Goal: Information Seeking & Learning: Find contact information

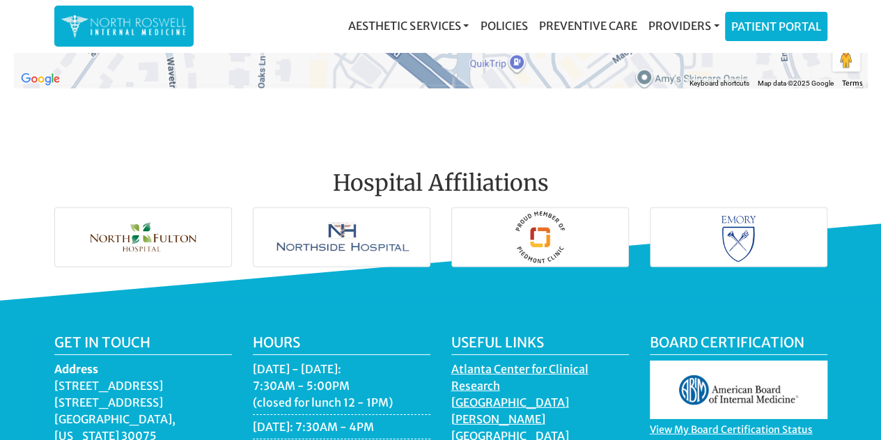
scroll to position [1941, 0]
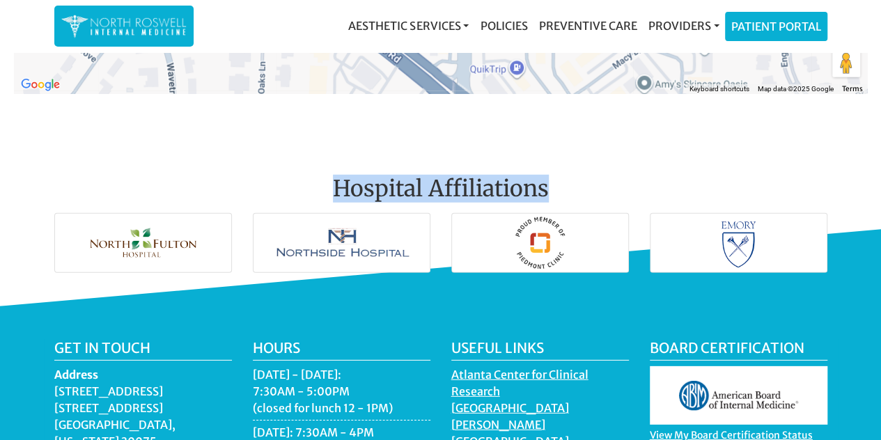
drag, startPoint x: 318, startPoint y: 167, endPoint x: 554, endPoint y: 168, distance: 236.0
click at [554, 168] on h2 "Hospital Affiliations" at bounding box center [440, 174] width 773 height 65
copy h2 "Hospital Affiliations"
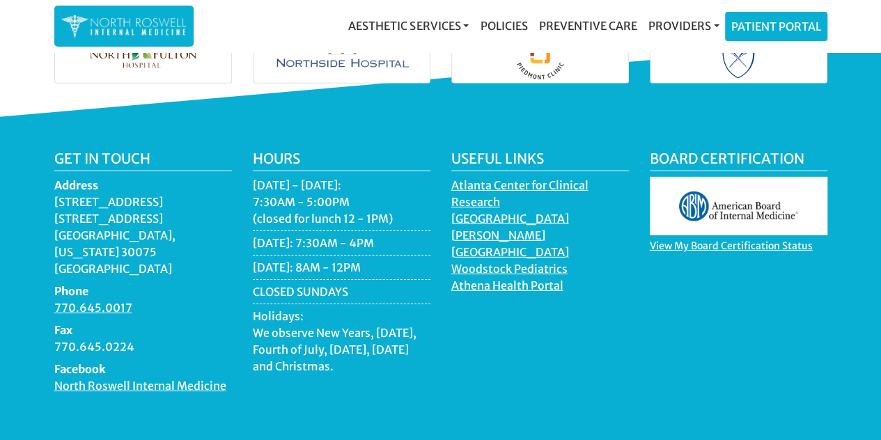
scroll to position [2150, 0]
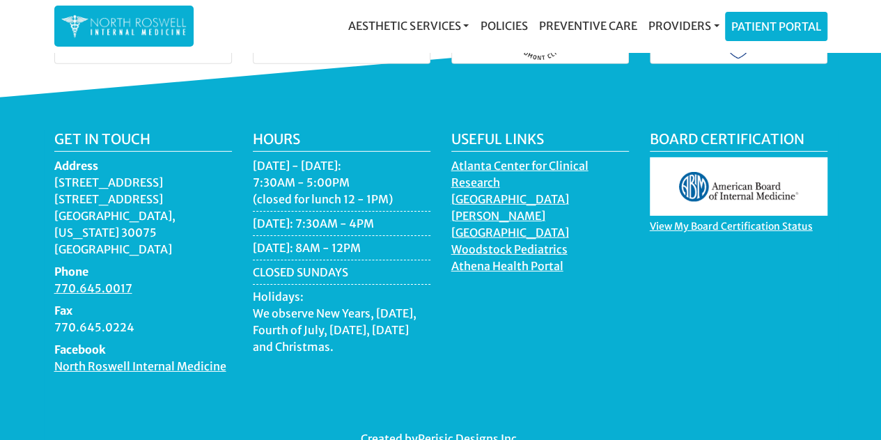
click at [536, 319] on div "Useful Links Atlanta Center for Clinical Research North Fulton Hospital Northsi…" at bounding box center [540, 258] width 198 height 255
drag, startPoint x: 441, startPoint y: 184, endPoint x: 541, endPoint y: 183, distance: 99.6
click at [541, 183] on div "Useful Links Atlanta Center for Clinical Research North Fulton Hospital Northsi…" at bounding box center [540, 258] width 198 height 255
click at [569, 333] on div "Useful Links Atlanta Center for Clinical Research North Fulton Hospital Northsi…" at bounding box center [540, 258] width 198 height 255
click at [517, 267] on div "Useful Links Atlanta Center for Clinical Research North Fulton Hospital Northsi…" at bounding box center [540, 258] width 198 height 255
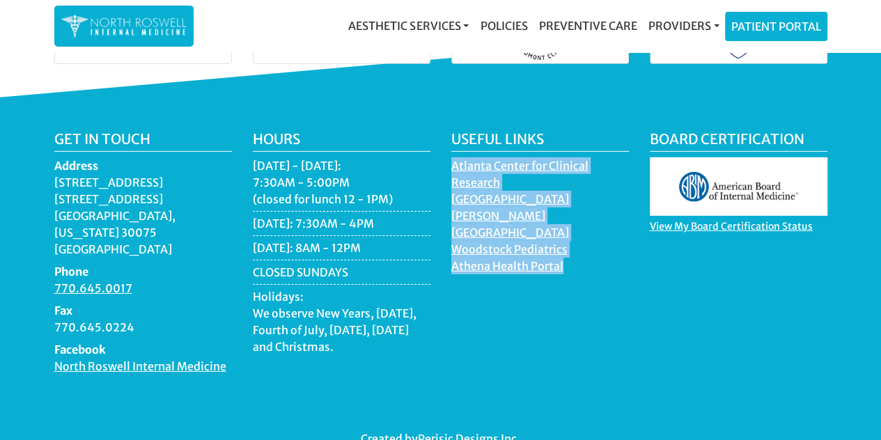
drag, startPoint x: 444, startPoint y: 151, endPoint x: 564, endPoint y: 248, distance: 154.0
click at [564, 248] on div "Useful Links Atlanta Center for Clinical Research North Fulton Hospital Northsi…" at bounding box center [540, 258] width 198 height 255
copy ul "Atlanta Center for Clinical Research North Fulton Hospital Northside Hospital W…"
click at [581, 260] on div "Useful Links [GEOGRAPHIC_DATA] for [GEOGRAPHIC_DATA][PERSON_NAME] [GEOGRAPHIC_D…" at bounding box center [540, 258] width 198 height 255
drag, startPoint x: 444, startPoint y: 147, endPoint x: 567, endPoint y: 236, distance: 152.1
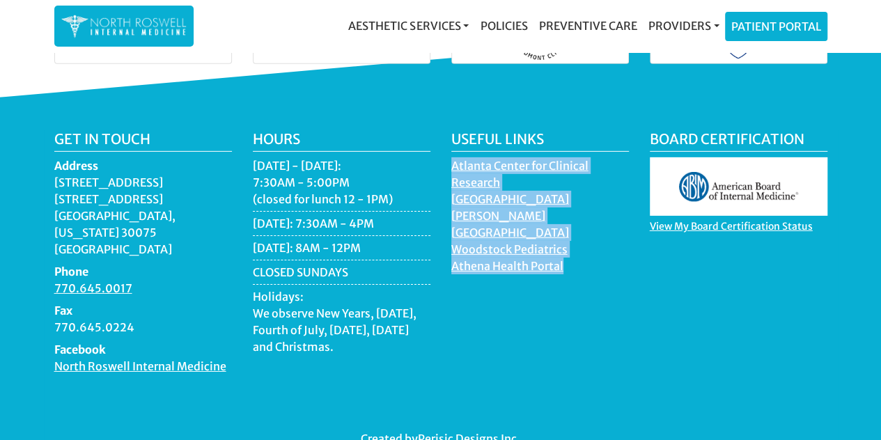
click at [567, 236] on div "Useful Links [GEOGRAPHIC_DATA] for [GEOGRAPHIC_DATA][PERSON_NAME] [GEOGRAPHIC_D…" at bounding box center [540, 258] width 198 height 255
copy ul "Atlanta Center for Clinical Research North Fulton Hospital Northside Hospital W…"
click at [484, 274] on div "Useful Links [GEOGRAPHIC_DATA] for [GEOGRAPHIC_DATA][PERSON_NAME] [GEOGRAPHIC_D…" at bounding box center [540, 258] width 198 height 255
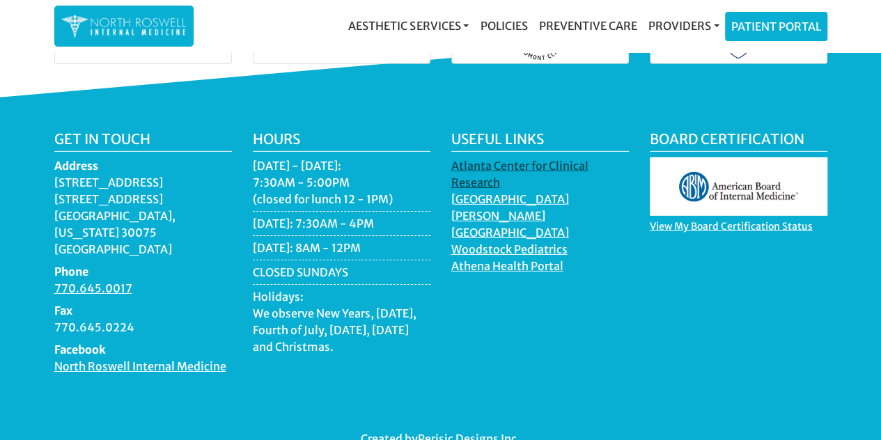
click at [470, 159] on link "Atlanta Center for Clinical Research" at bounding box center [519, 176] width 137 height 34
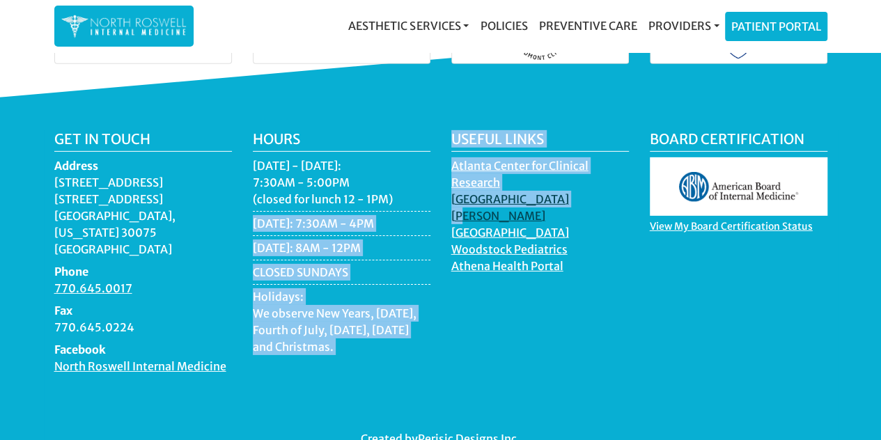
drag, startPoint x: 438, startPoint y: 184, endPoint x: 554, endPoint y: 180, distance: 116.3
click at [554, 180] on div "Get in touch Address 11050 Crabapple Road Building A, Suite 104B Roswell, Georg…" at bounding box center [441, 275] width 794 height 288
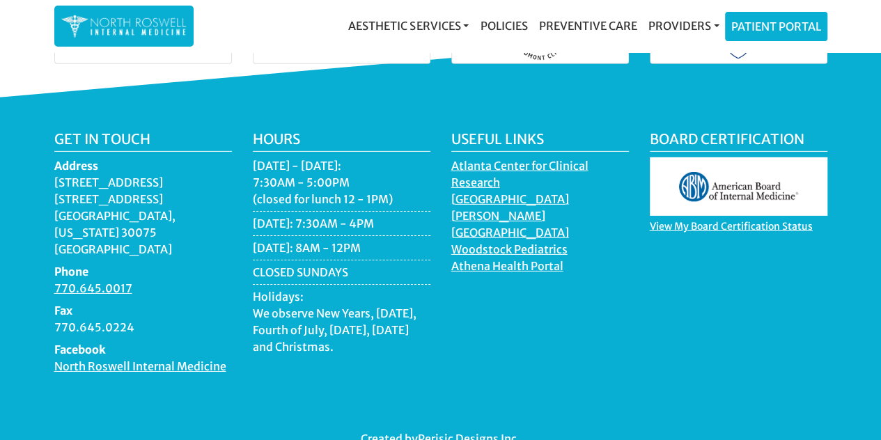
drag, startPoint x: 589, startPoint y: 320, endPoint x: 591, endPoint y: 261, distance: 58.5
click at [588, 313] on div "Useful Links Atlanta Center for Clinical Research North Fulton Hospital Northsi…" at bounding box center [540, 258] width 198 height 255
drag, startPoint x: 582, startPoint y: 189, endPoint x: 450, endPoint y: 189, distance: 132.3
click at [450, 189] on div "Useful Links Atlanta Center for Clinical Research North Fulton Hospital Northsi…" at bounding box center [540, 258] width 198 height 255
copy link "[GEOGRAPHIC_DATA][PERSON_NAME]"
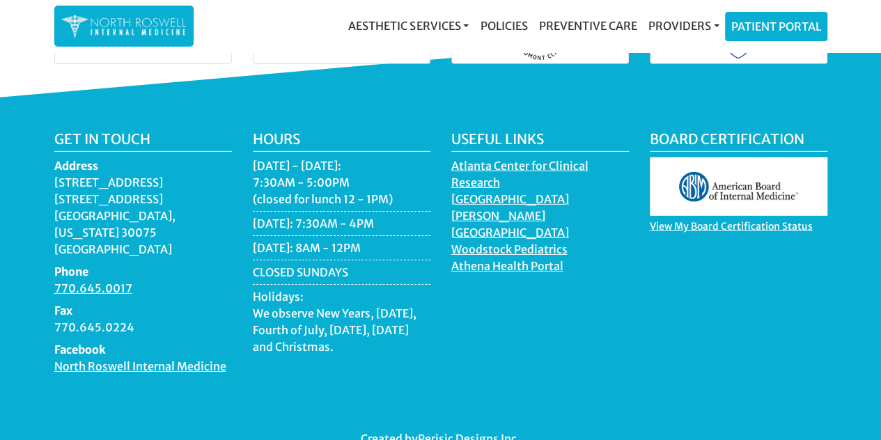
drag, startPoint x: 576, startPoint y: 200, endPoint x: 551, endPoint y: 203, distance: 25.3
click at [551, 224] on li "[GEOGRAPHIC_DATA]" at bounding box center [540, 232] width 178 height 17
click at [524, 192] on link "[GEOGRAPHIC_DATA][PERSON_NAME]" at bounding box center [510, 209] width 118 height 34
click at [622, 300] on div "Useful Links [GEOGRAPHIC_DATA] for [GEOGRAPHIC_DATA][PERSON_NAME] [GEOGRAPHIC_D…" at bounding box center [540, 258] width 198 height 255
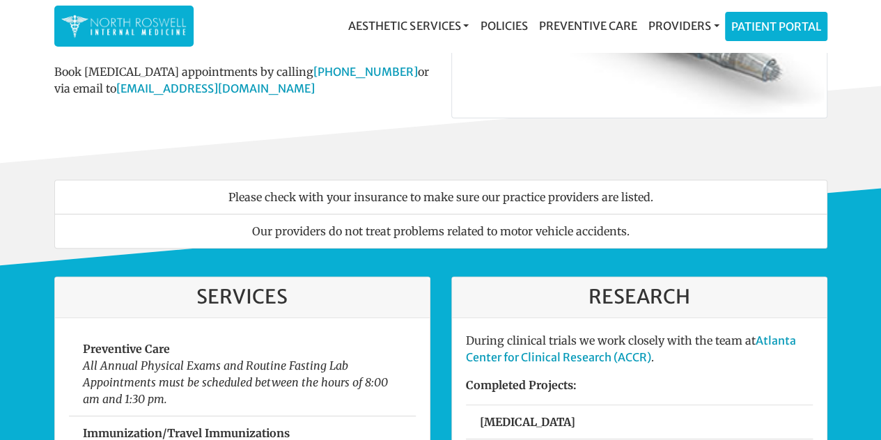
scroll to position [0, 0]
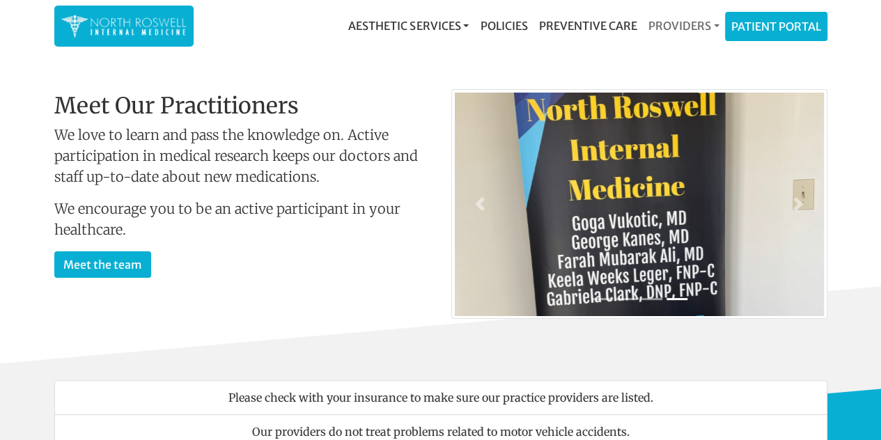
click at [657, 16] on link "Providers" at bounding box center [683, 26] width 82 height 28
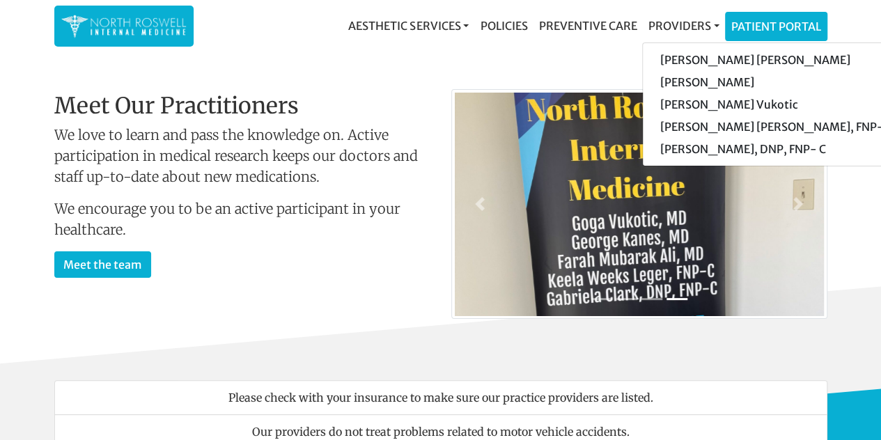
click at [576, 67] on div "Welcome To Our Practice Our team of family and internal medicine practitioners …" at bounding box center [441, 210] width 794 height 308
